Goal: Information Seeking & Learning: Learn about a topic

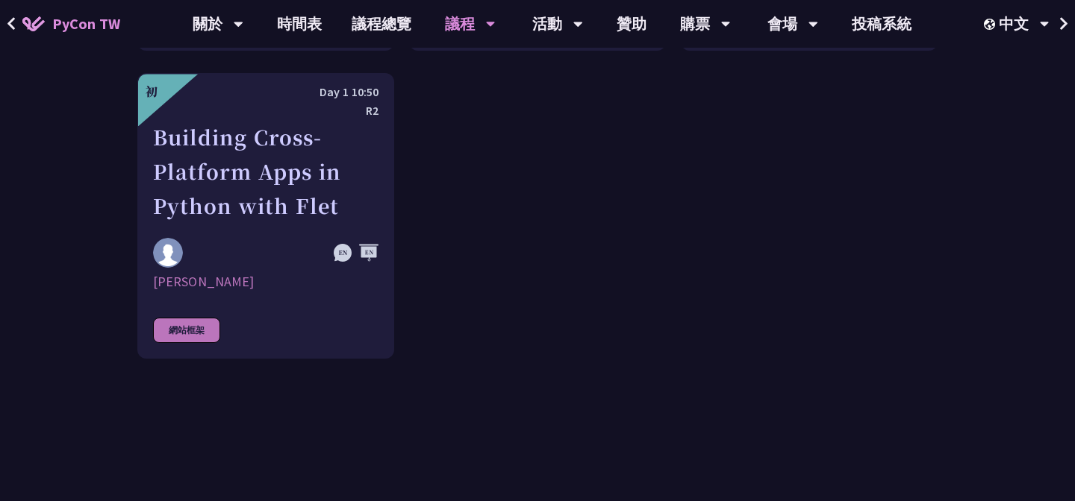
scroll to position [4525, 0]
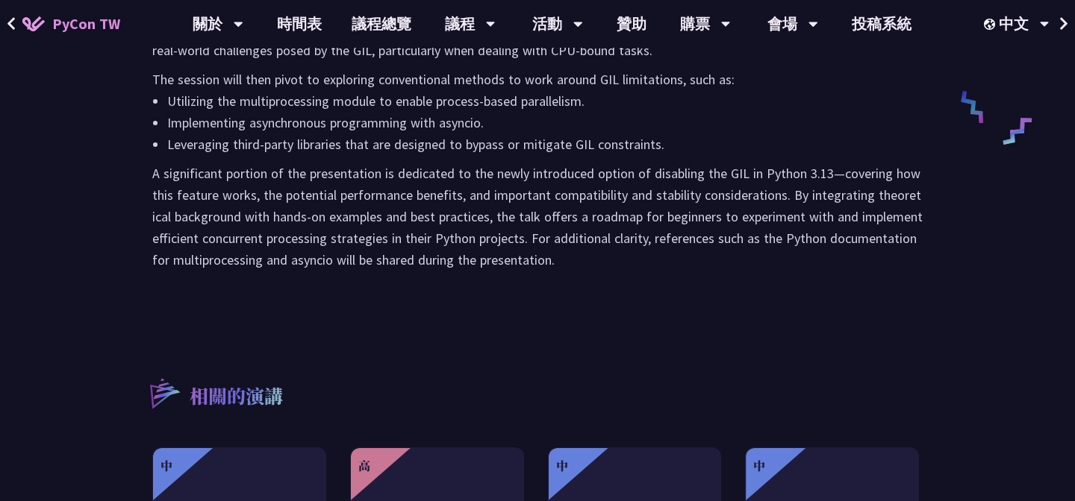
scroll to position [863, 0]
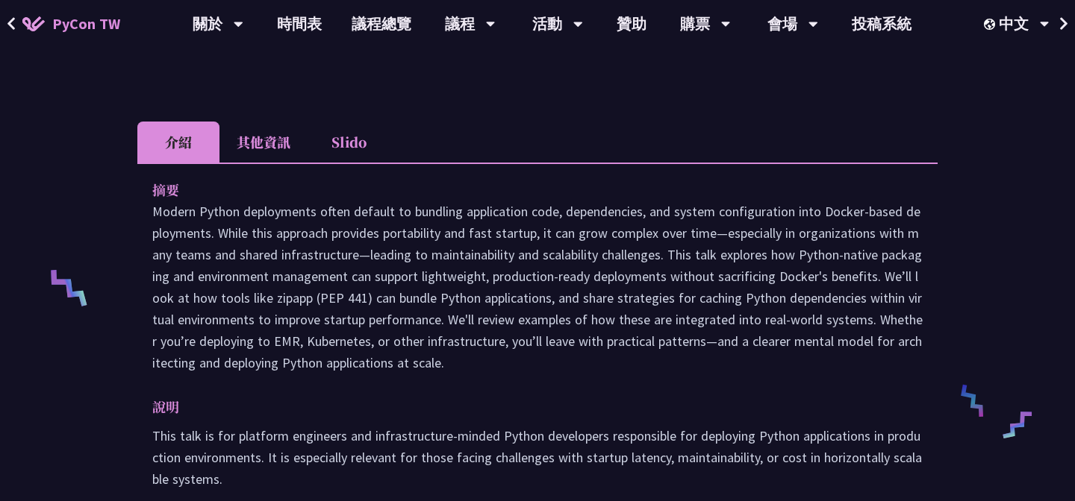
scroll to position [432, 0]
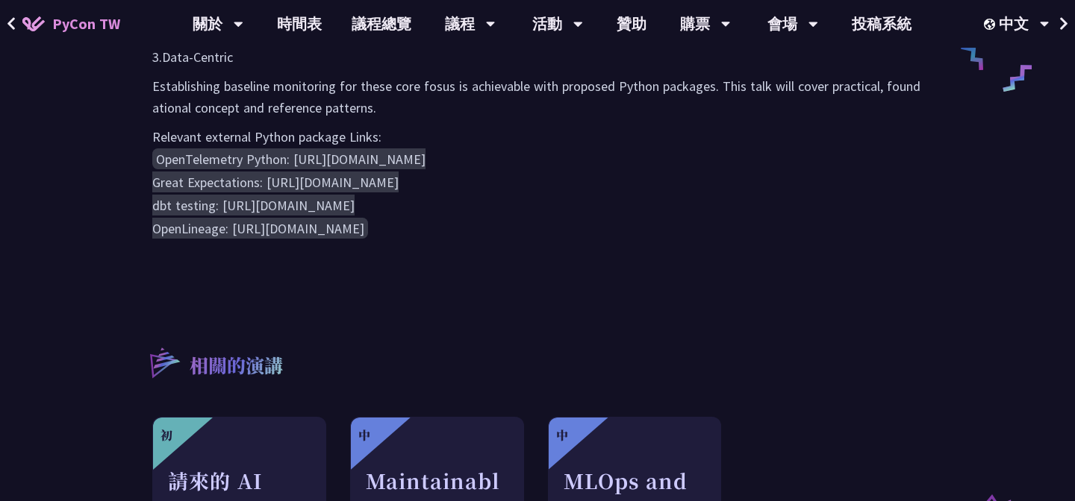
scroll to position [1007, 0]
